Goal: Task Accomplishment & Management: Manage account settings

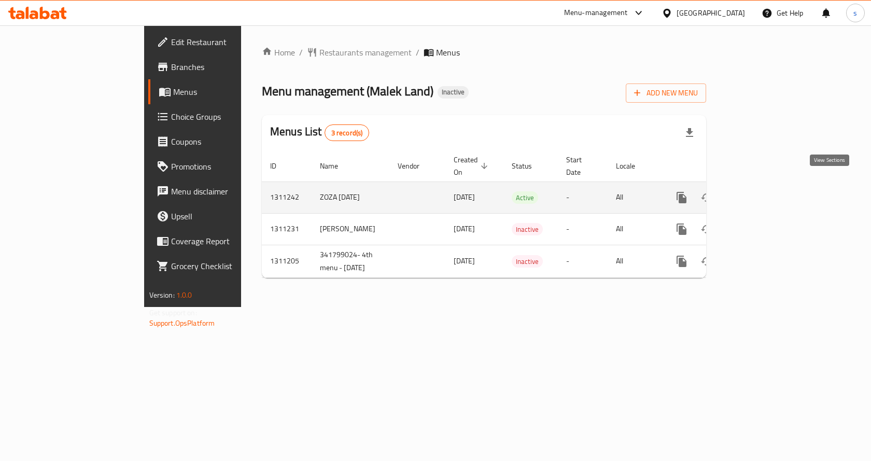
click at [763, 191] on icon "enhanced table" at bounding box center [756, 197] width 12 height 12
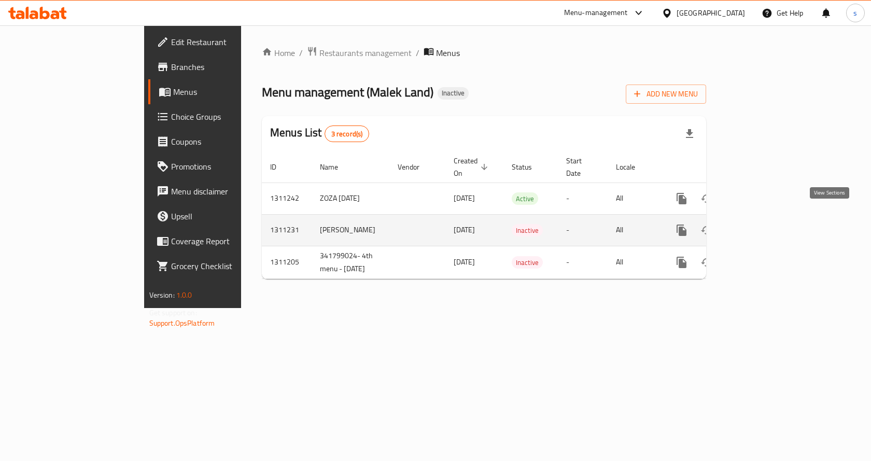
click at [763, 224] on icon "enhanced table" at bounding box center [756, 230] width 12 height 12
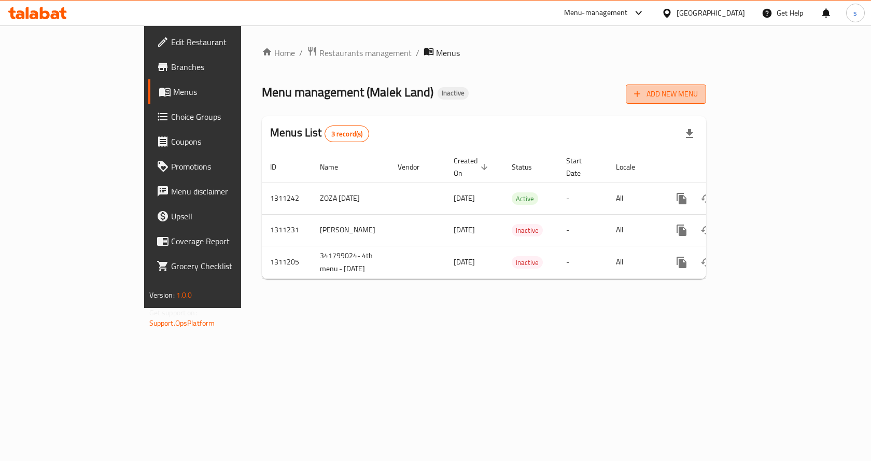
click at [698, 94] on span "Add New Menu" at bounding box center [666, 94] width 64 height 13
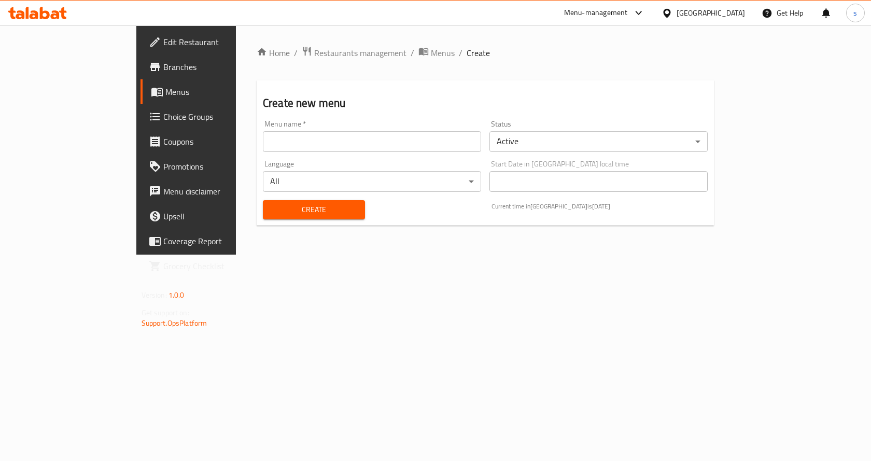
click at [305, 135] on input "text" at bounding box center [372, 141] width 218 height 21
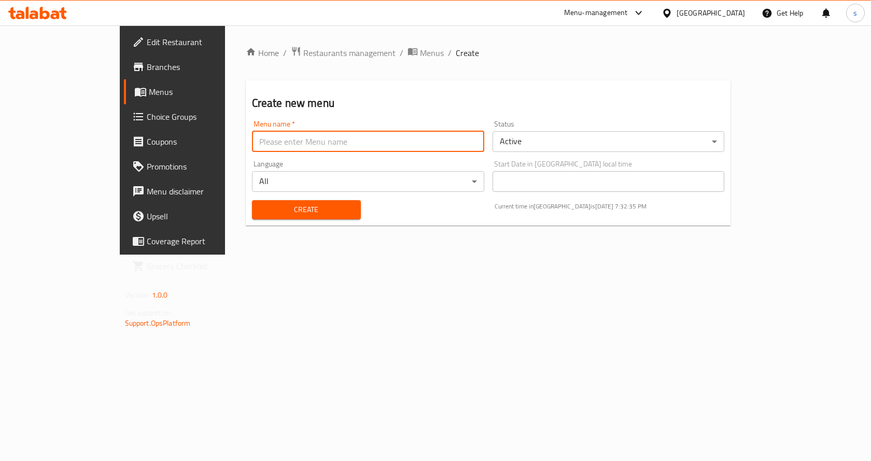
type input "[PERSON_NAME]"
click at [595, 148] on body "​ Menu-management [GEOGRAPHIC_DATA] Get Help s Edit Restaurant Branches Menus C…" at bounding box center [435, 242] width 871 height 435
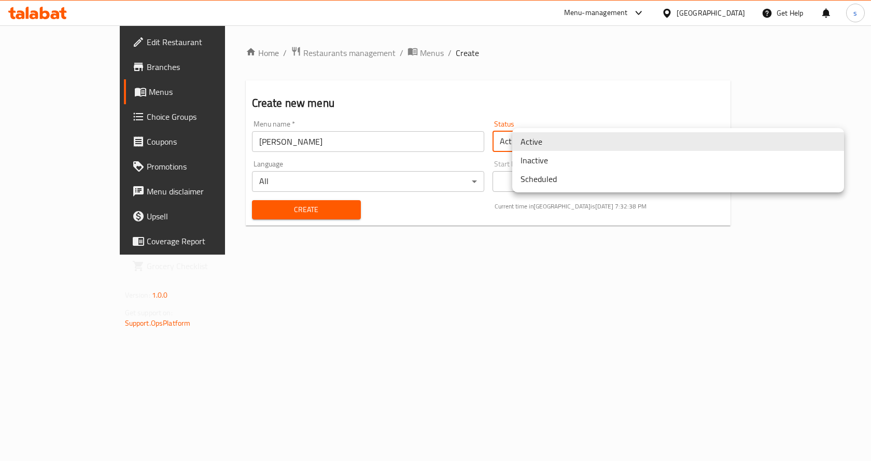
click at [581, 164] on li "Inactive" at bounding box center [678, 160] width 332 height 19
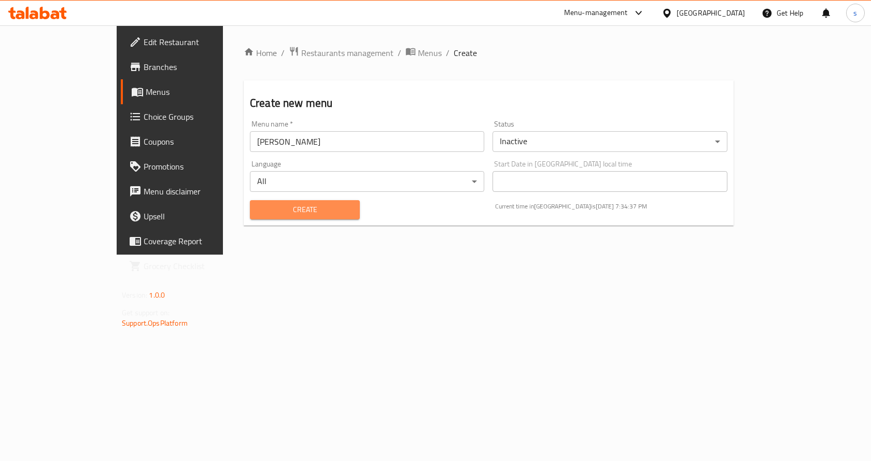
click at [296, 211] on span "Create" at bounding box center [304, 209] width 93 height 13
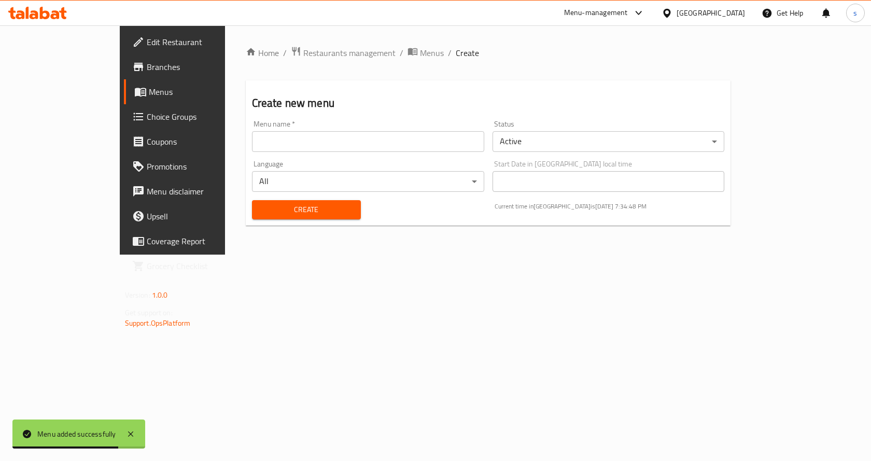
click at [147, 73] on span "Branches" at bounding box center [202, 67] width 110 height 12
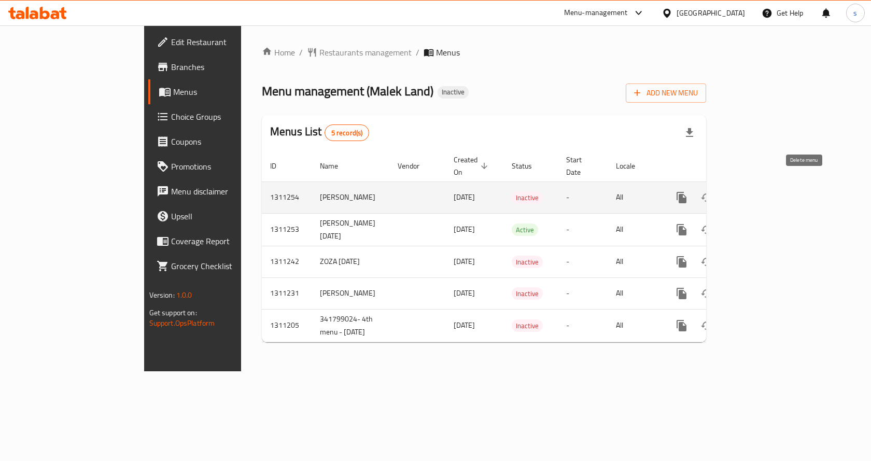
click at [738, 191] on icon "enhanced table" at bounding box center [731, 197] width 12 height 12
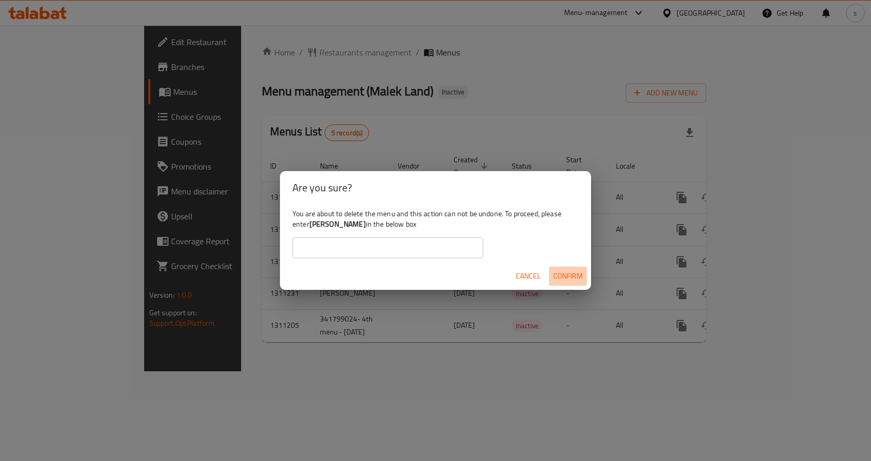
click at [561, 271] on span "Confirm" at bounding box center [568, 276] width 30 height 13
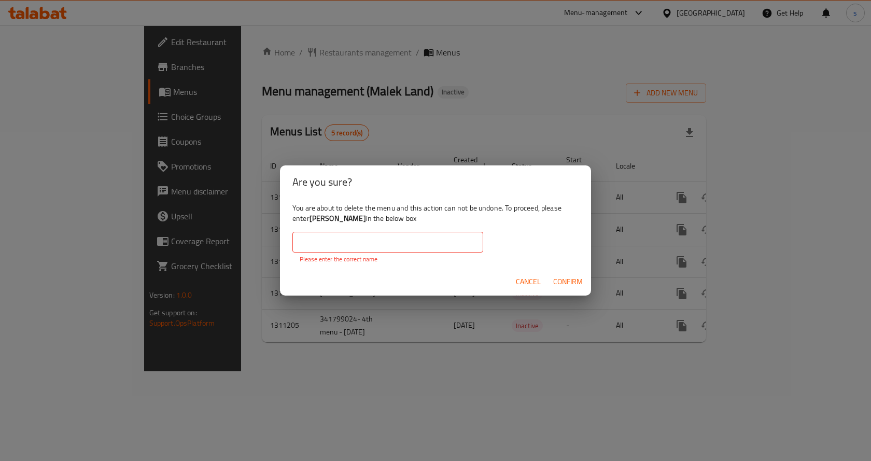
click at [402, 247] on input "text" at bounding box center [387, 242] width 191 height 21
click at [340, 217] on b "Sam menu" at bounding box center [338, 218] width 57 height 13
click at [335, 217] on b "Sam menu" at bounding box center [338, 218] width 57 height 13
click at [332, 220] on b "Sam menu" at bounding box center [338, 218] width 57 height 13
drag, startPoint x: 332, startPoint y: 220, endPoint x: 320, endPoint y: 220, distance: 11.9
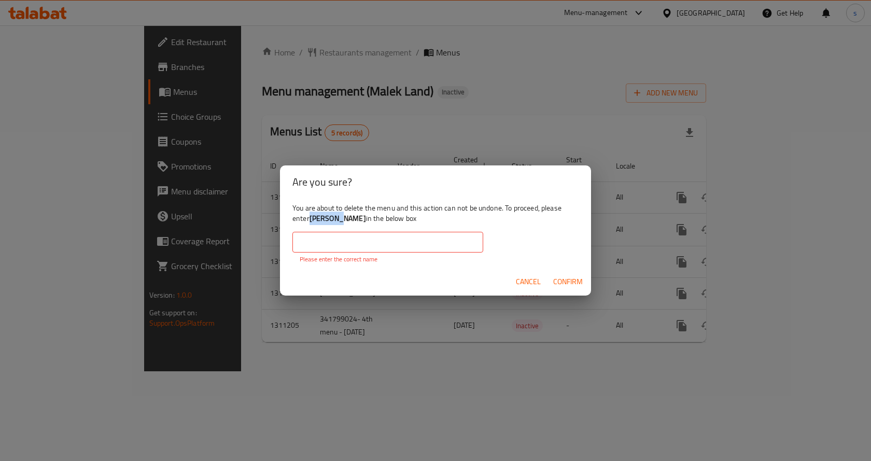
click at [320, 220] on b "Sam menu" at bounding box center [338, 218] width 57 height 13
copy b "Sam menu"
click at [339, 240] on input "text" at bounding box center [387, 242] width 191 height 21
paste input "Sam menu"
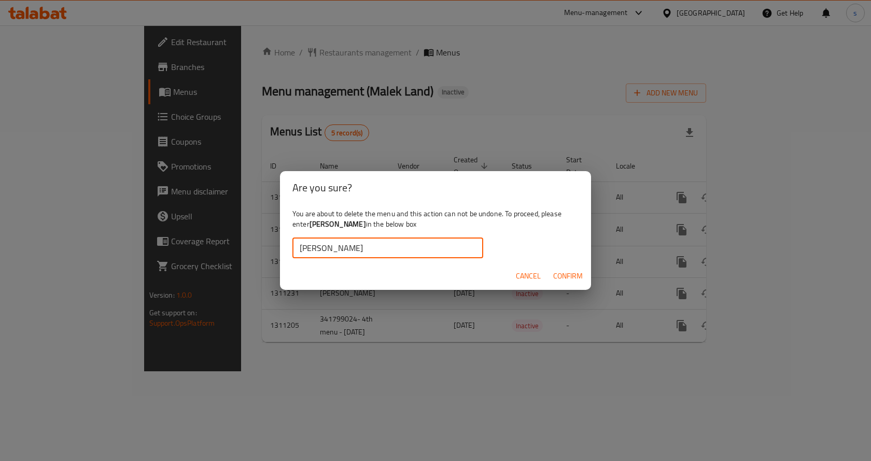
type input "Sam menu"
click at [557, 271] on span "Confirm" at bounding box center [568, 276] width 30 height 13
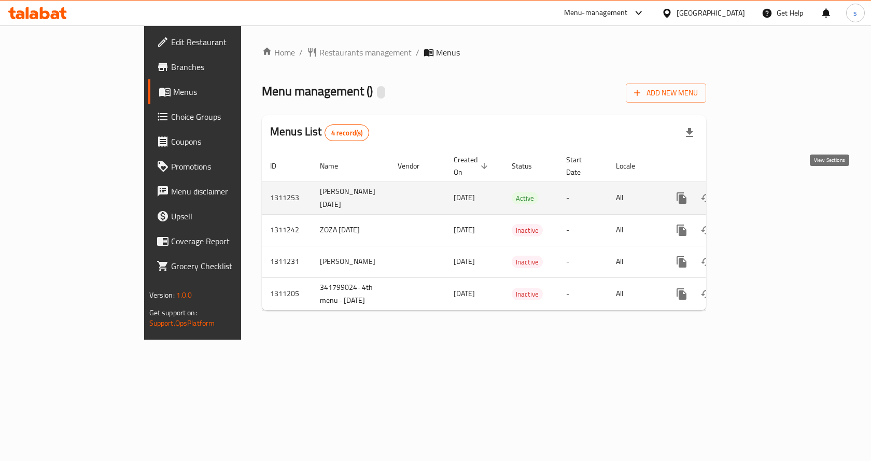
click at [761, 193] on icon "enhanced table" at bounding box center [756, 197] width 9 height 9
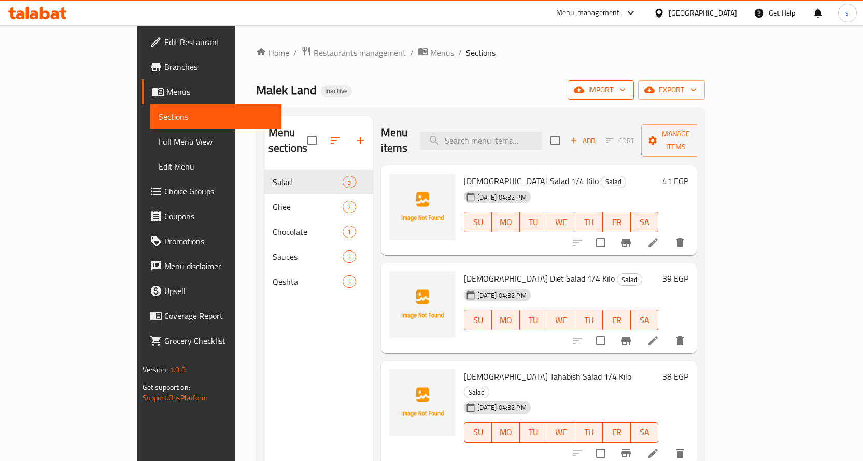
click at [628, 89] on icon "button" at bounding box center [622, 90] width 10 height 10
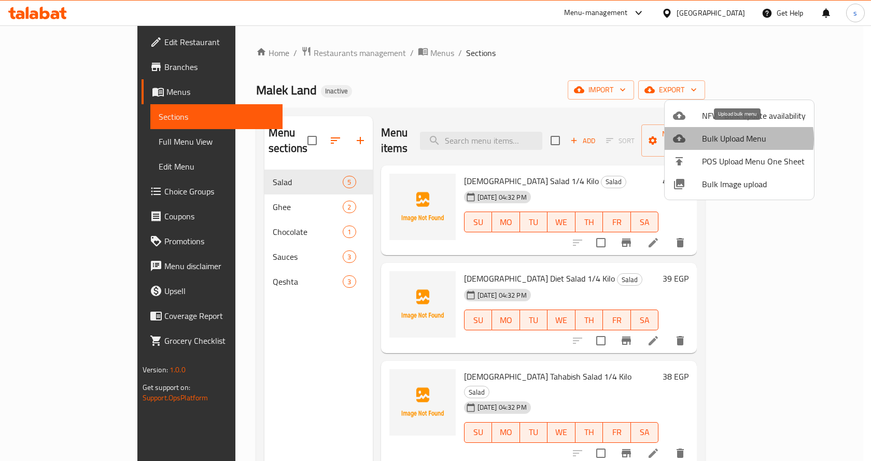
click at [738, 139] on span "Bulk Upload Menu" at bounding box center [754, 138] width 104 height 12
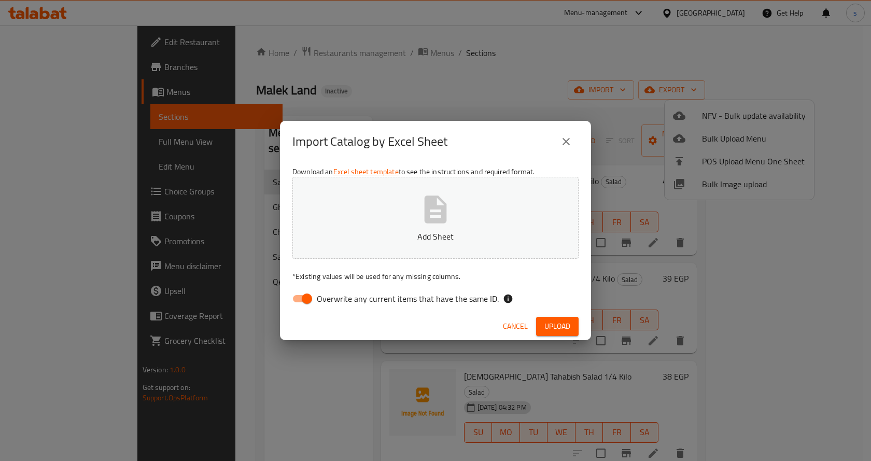
click at [312, 298] on input "Overwrite any current items that have the same ID." at bounding box center [306, 299] width 59 height 20
checkbox input "false"
click at [388, 217] on button "Add Sheet" at bounding box center [435, 218] width 286 height 82
click at [473, 249] on button "Add Sheet" at bounding box center [435, 218] width 286 height 82
click at [555, 324] on span "Upload" at bounding box center [557, 326] width 26 height 13
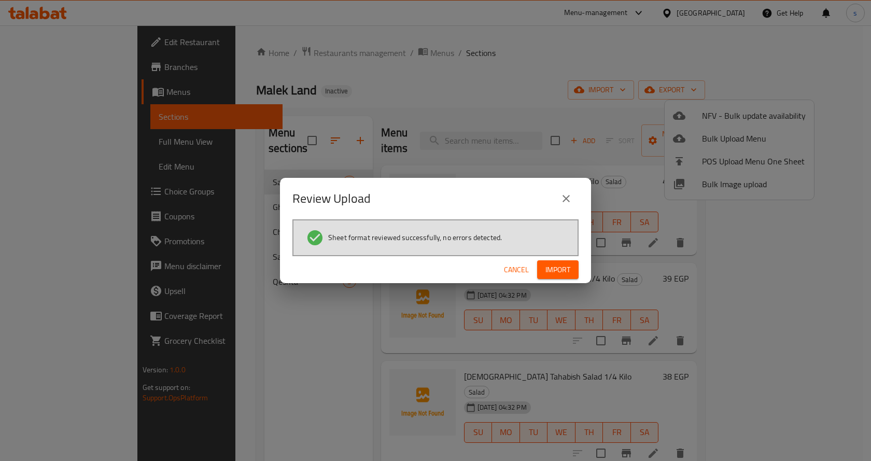
drag, startPoint x: 660, startPoint y: 212, endPoint x: 592, endPoint y: 291, distance: 104.8
drag, startPoint x: 592, startPoint y: 291, endPoint x: 574, endPoint y: 261, distance: 34.1
click at [563, 283] on div "Cancel Import" at bounding box center [435, 269] width 311 height 27
click at [576, 261] on button "Import" at bounding box center [557, 269] width 41 height 19
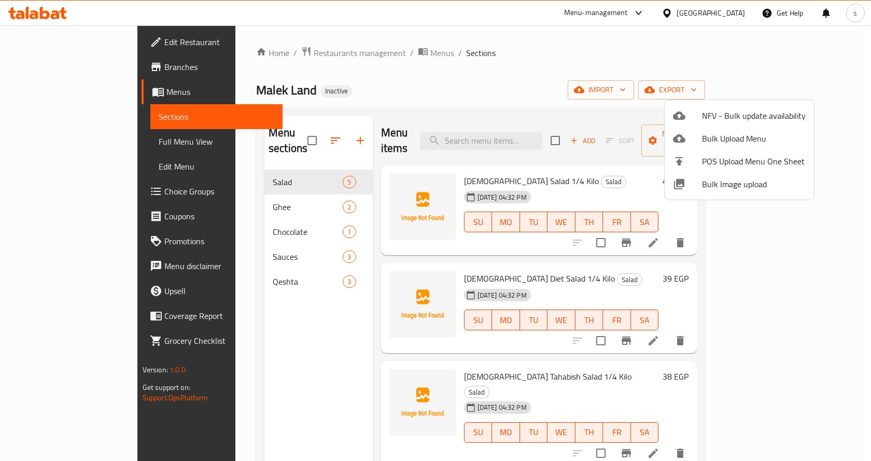
click at [35, 142] on div at bounding box center [435, 230] width 871 height 461
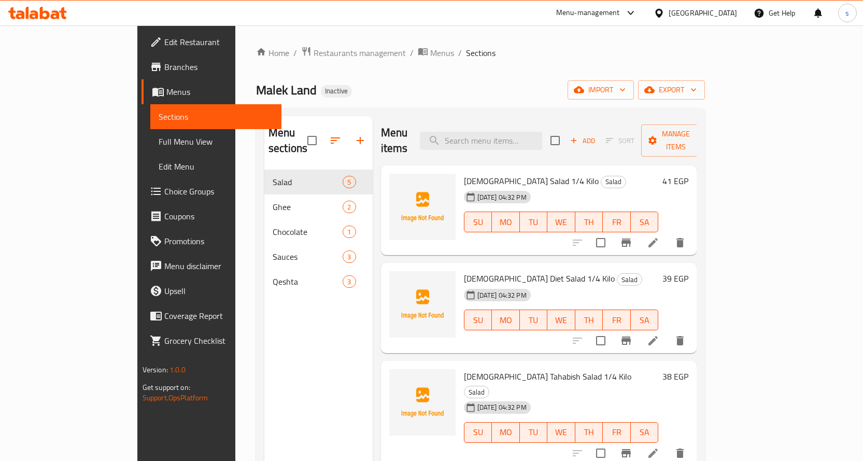
click at [159, 142] on span "Full Menu View" at bounding box center [216, 141] width 115 height 12
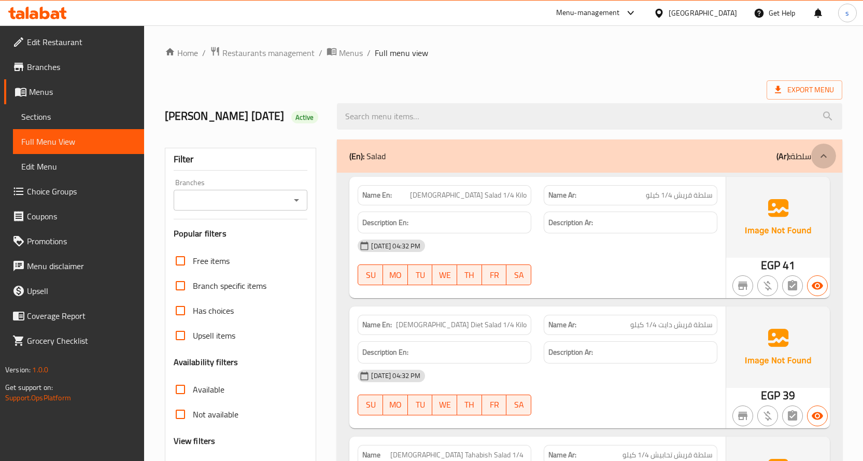
click at [822, 145] on div at bounding box center [823, 156] width 25 height 25
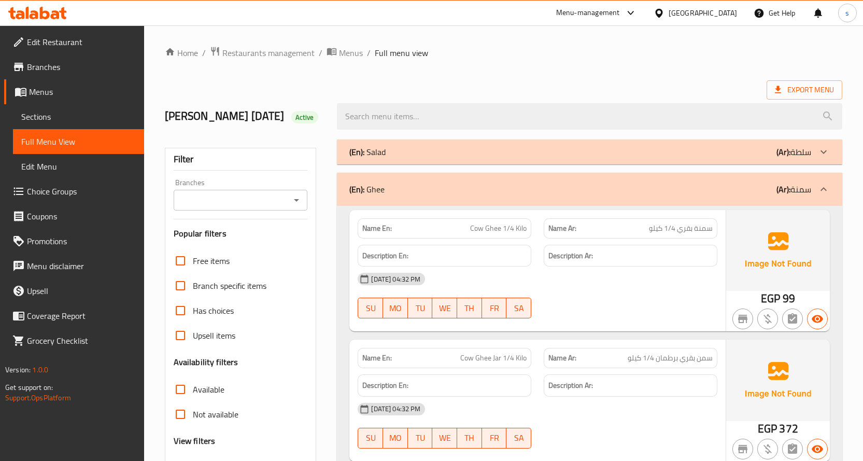
click at [825, 192] on icon at bounding box center [824, 189] width 12 height 12
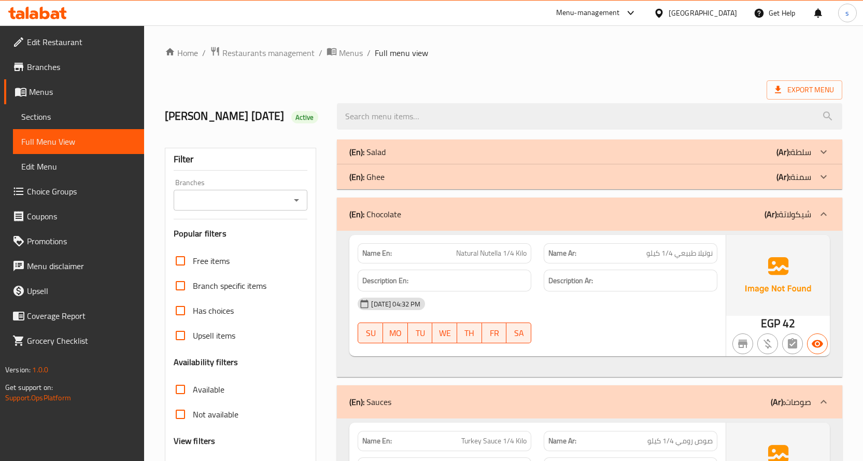
click at [811, 228] on div "(En): Chocolate (Ar): شيكولاتة" at bounding box center [589, 214] width 505 height 33
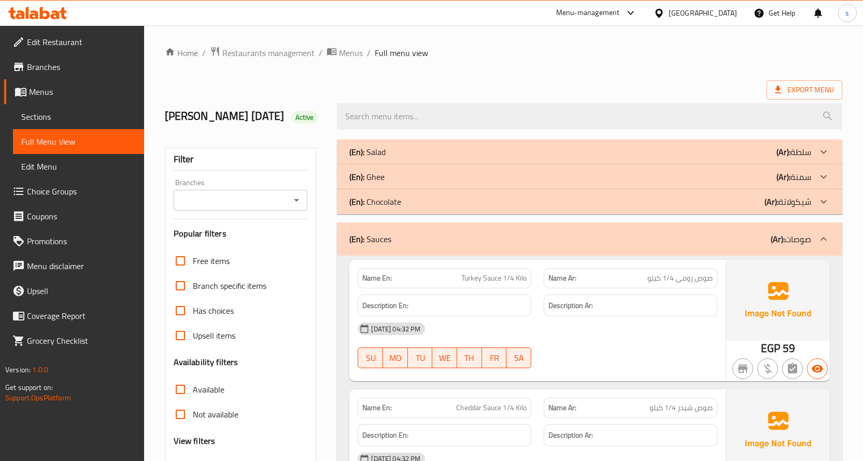
click at [809, 242] on p "(Ar): صوصات" at bounding box center [791, 239] width 40 height 12
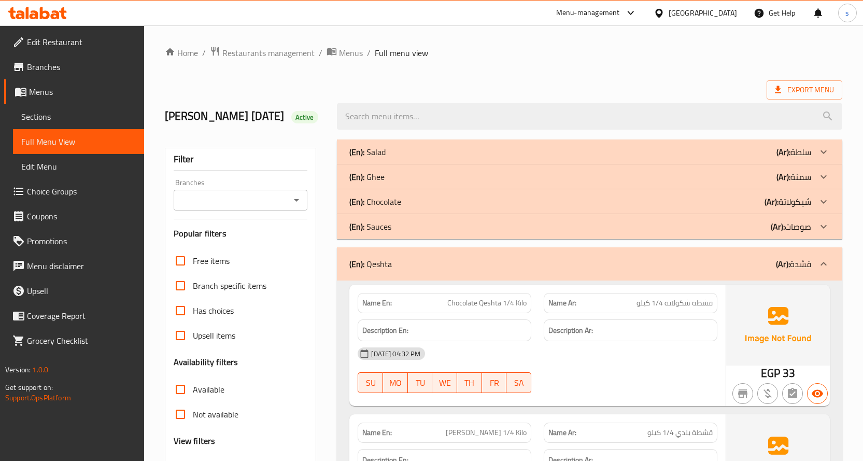
click at [805, 263] on p "(Ar): قشدة" at bounding box center [793, 264] width 35 height 12
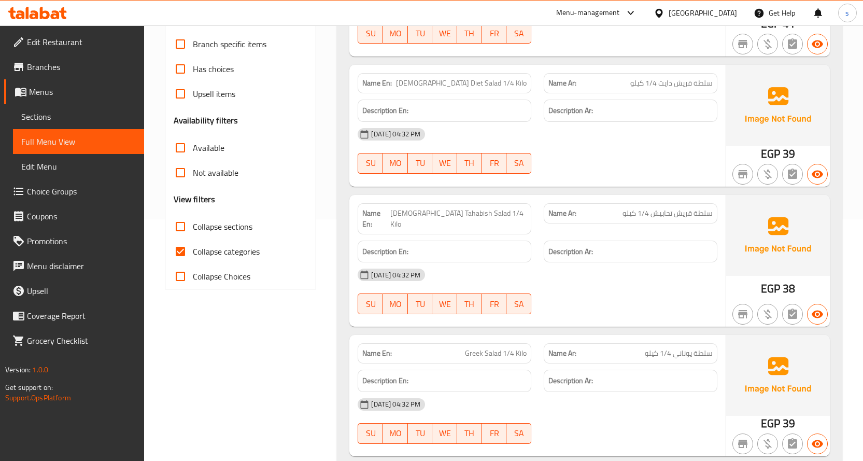
scroll to position [311, 0]
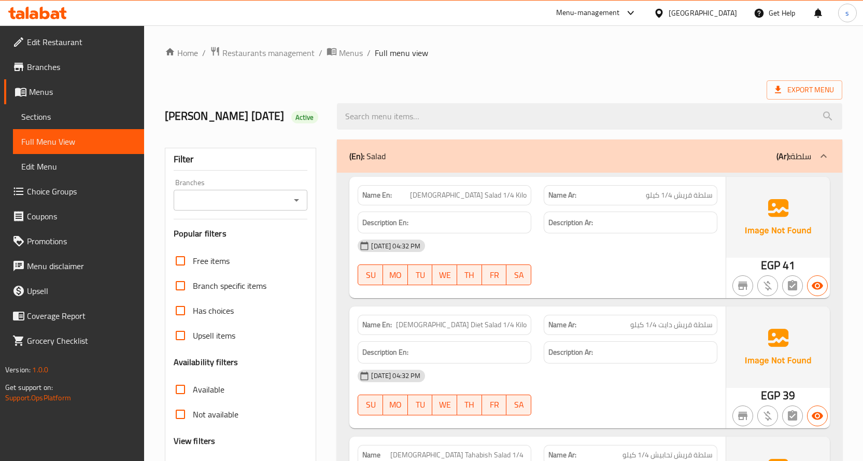
scroll to position [91, 0]
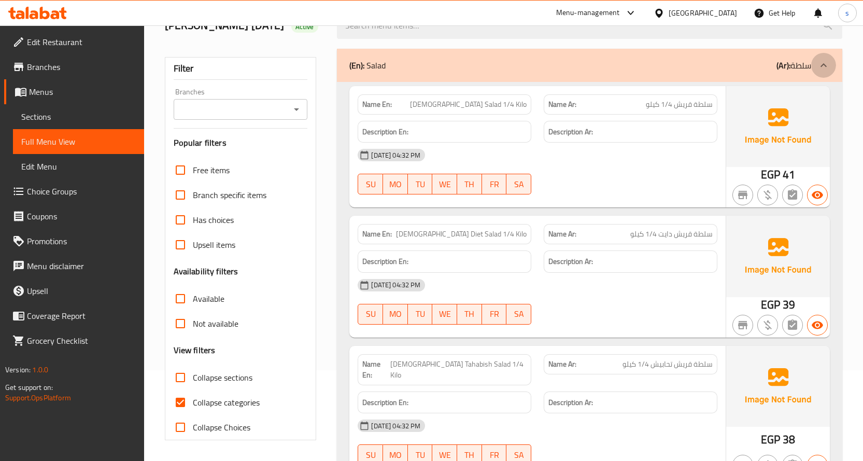
click at [826, 65] on icon at bounding box center [824, 65] width 12 height 12
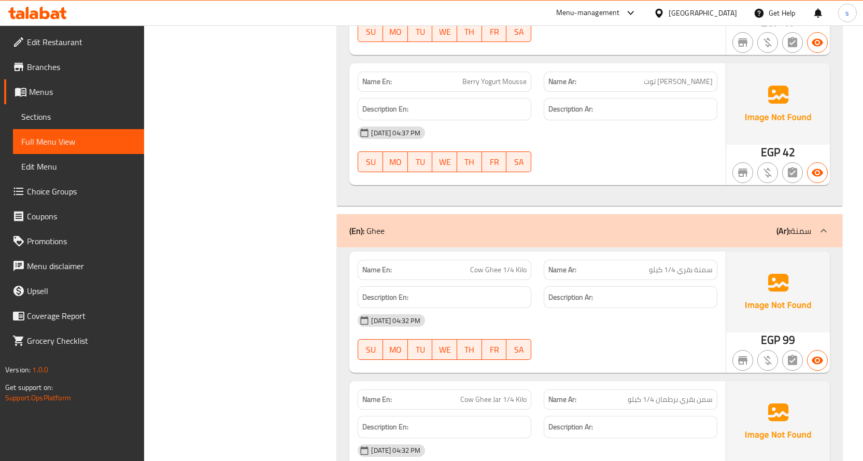
scroll to position [1905, 0]
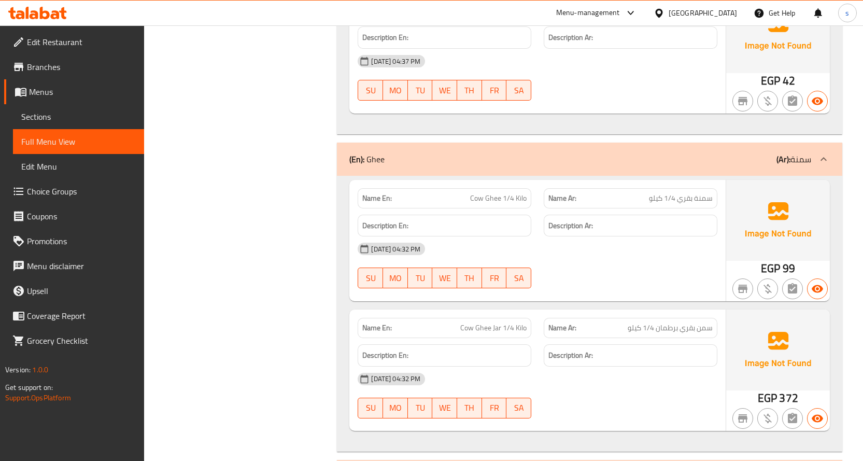
click at [552, 171] on div "(En): Ghee (Ar): سمنة" at bounding box center [589, 159] width 505 height 33
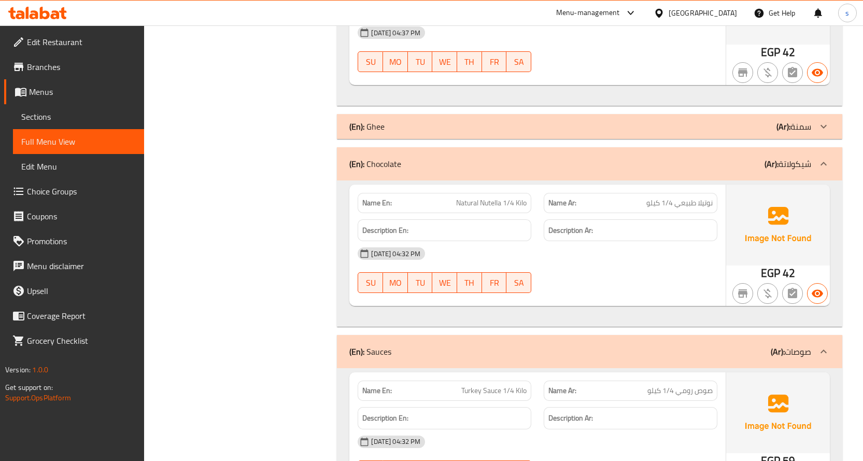
scroll to position [1957, 0]
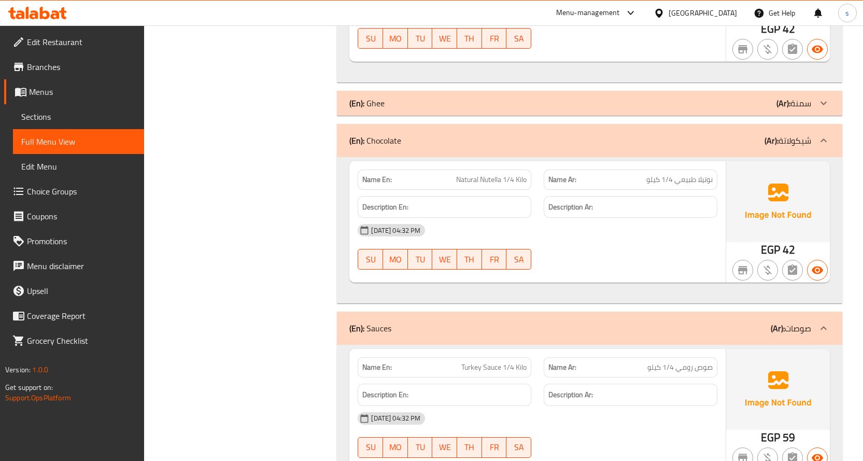
click at [526, 145] on div "(En): Chocolate (Ar): شيكولاتة" at bounding box center [580, 140] width 462 height 12
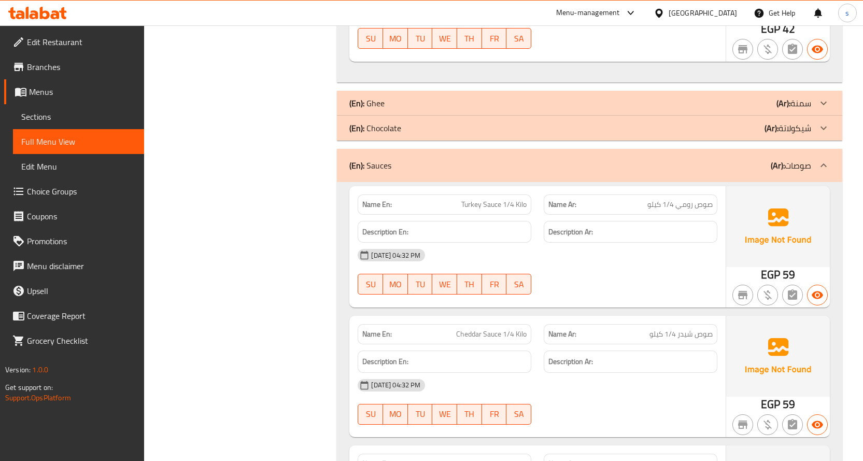
click at [511, 177] on div "(En): Sauces (Ar): صوصات" at bounding box center [589, 165] width 505 height 33
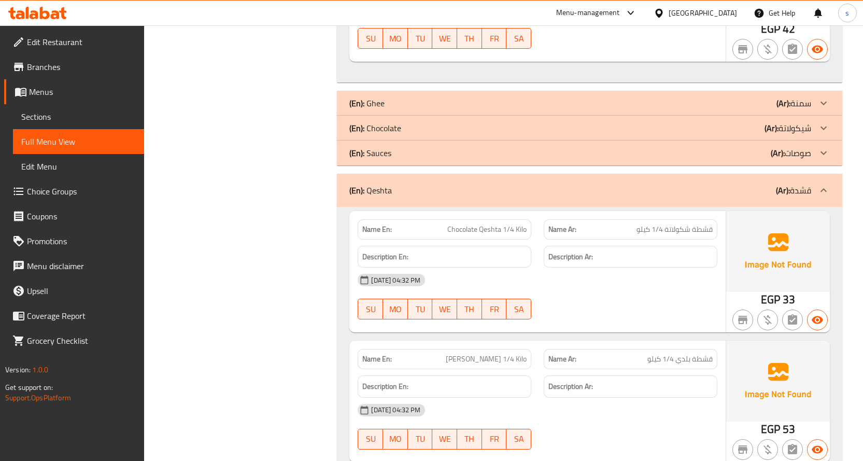
click at [503, 193] on div "(En): Qeshta (Ar): قشدة" at bounding box center [580, 190] width 462 height 12
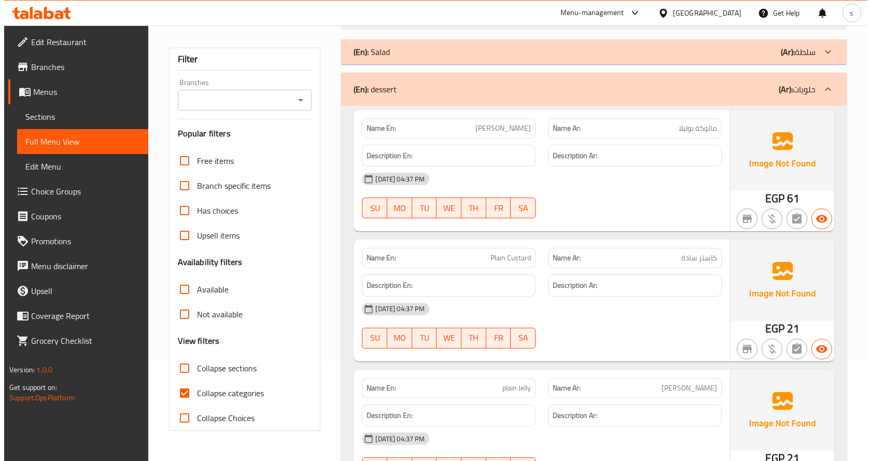
scroll to position [0, 0]
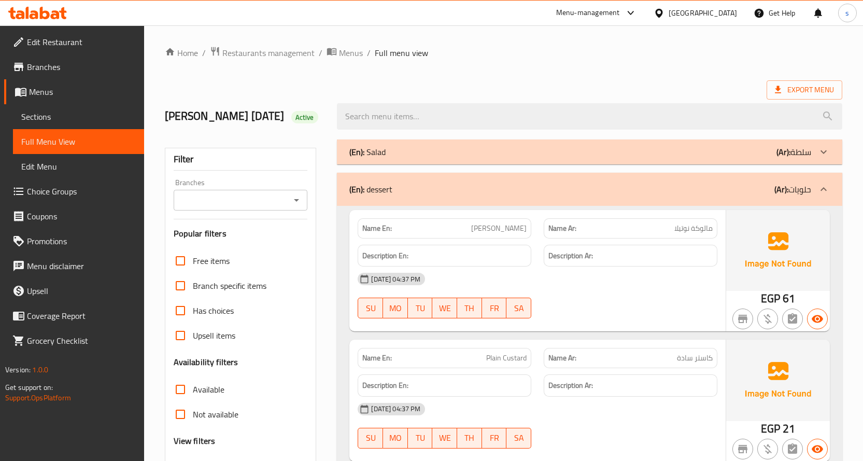
click at [45, 63] on span "Branches" at bounding box center [81, 67] width 109 height 12
